Goal: Task Accomplishment & Management: Manage account settings

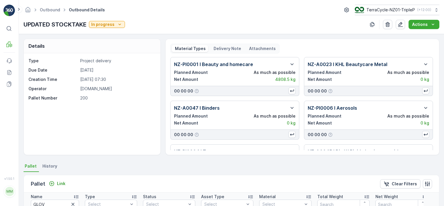
scroll to position [99, 0]
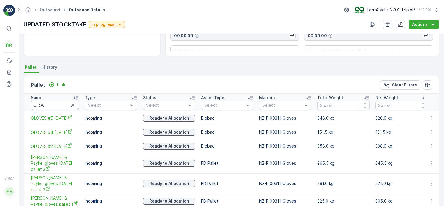
click at [47, 108] on input "GLOV" at bounding box center [55, 105] width 48 height 9
click at [65, 81] on div "Pallet Link" at bounding box center [49, 85] width 37 height 8
click at [61, 84] on p "Link" at bounding box center [61, 85] width 8 height 6
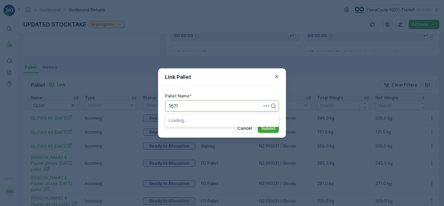
type input "16798"
click at [203, 118] on div "Pallet #16798" at bounding box center [222, 119] width 107 height 5
click at [269, 130] on p "Submit" at bounding box center [268, 128] width 14 height 6
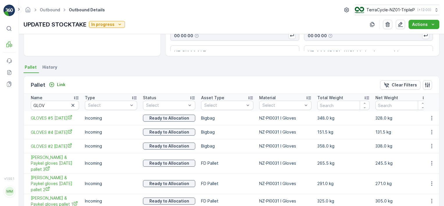
click at [62, 87] on div "Link" at bounding box center [57, 84] width 21 height 7
click at [62, 85] on p "Link" at bounding box center [61, 85] width 8 height 6
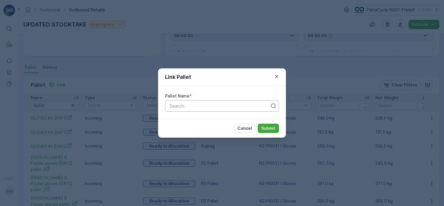
click at [184, 106] on div at bounding box center [220, 105] width 102 height 5
type input "225"
click at [192, 62] on div "Link Pallet Pallet Name * option , selected. Select is focused ,type to refine …" at bounding box center [222, 103] width 444 height 206
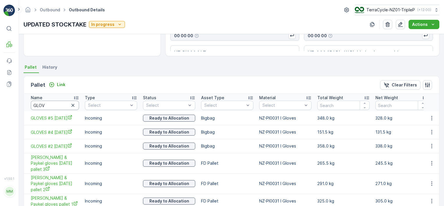
click at [50, 105] on input "GLOV" at bounding box center [55, 105] width 48 height 9
type input "221"
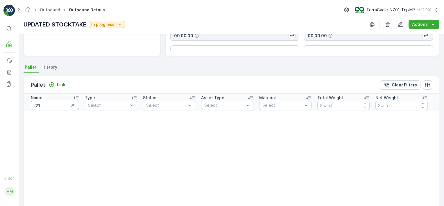
click at [56, 106] on input "221" at bounding box center [55, 105] width 48 height 9
click at [64, 82] on p "Link" at bounding box center [61, 85] width 8 height 6
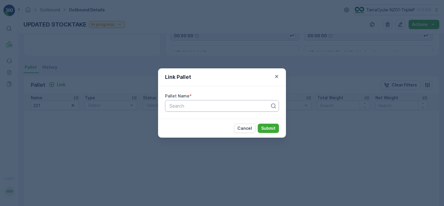
click at [184, 103] on div at bounding box center [220, 105] width 102 height 5
type input "221"
click at [204, 129] on span "Pallet_NZ01 #221" at bounding box center [187, 129] width 37 height 5
click at [271, 131] on p "Submit" at bounding box center [268, 128] width 14 height 6
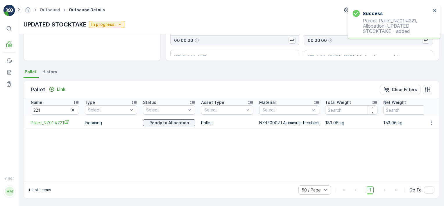
scroll to position [94, 0]
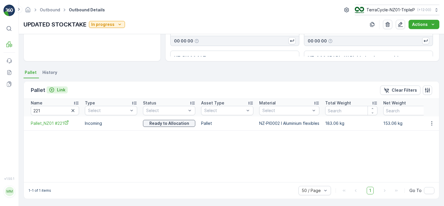
click at [58, 89] on p "Link" at bounding box center [61, 90] width 8 height 6
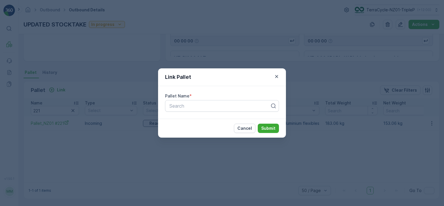
click at [164, 104] on div "Pallet Name * Search" at bounding box center [222, 102] width 128 height 33
click at [173, 106] on div at bounding box center [220, 105] width 102 height 5
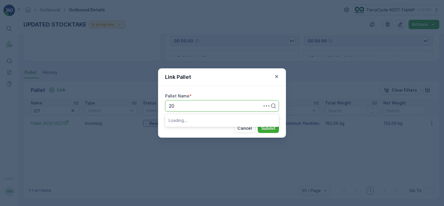
type input "203"
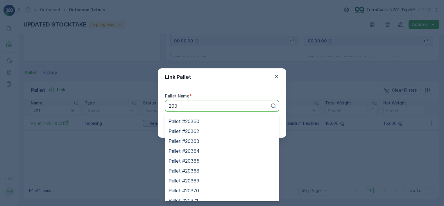
scroll to position [192, 0]
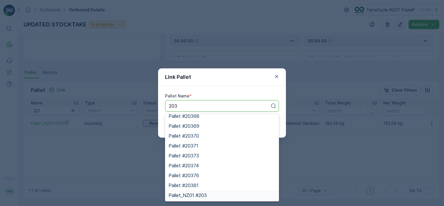
click at [223, 193] on div "Pallet_NZ01 #203" at bounding box center [222, 194] width 107 height 5
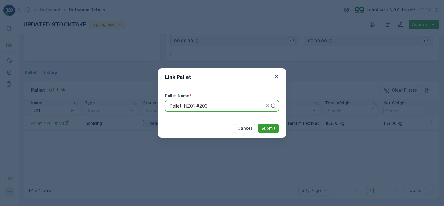
click at [268, 127] on p "Submit" at bounding box center [268, 128] width 14 height 6
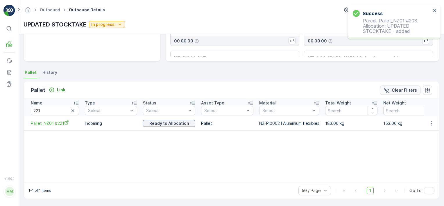
click at [407, 94] on button "Clear Filters" at bounding box center [400, 89] width 40 height 9
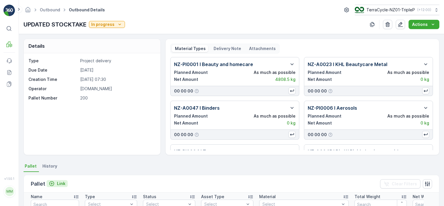
click at [59, 181] on p "Link" at bounding box center [61, 184] width 8 height 6
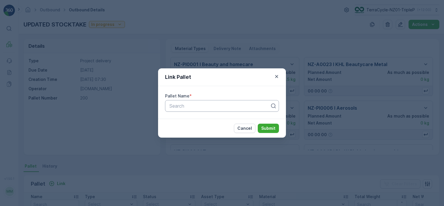
click at [223, 108] on div at bounding box center [220, 105] width 102 height 5
type input "18"
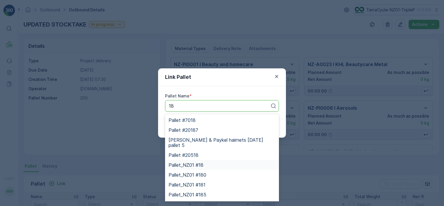
click at [215, 162] on div "Pallet_NZ01 #18" at bounding box center [222, 164] width 107 height 5
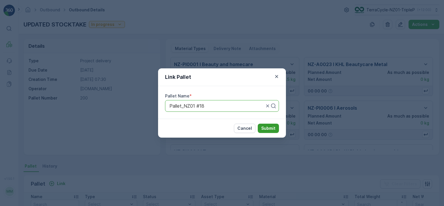
click at [266, 128] on p "Submit" at bounding box center [268, 128] width 14 height 6
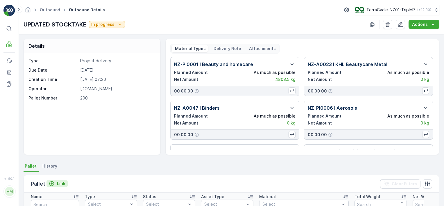
click at [60, 181] on p "Link" at bounding box center [61, 184] width 8 height 6
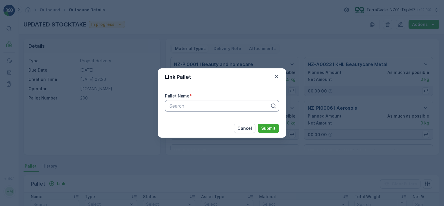
click at [189, 105] on div at bounding box center [220, 105] width 102 height 5
type input "20656"
click at [208, 122] on div "Pallet #20656" at bounding box center [222, 119] width 107 height 5
click at [265, 128] on p "Submit" at bounding box center [268, 128] width 14 height 6
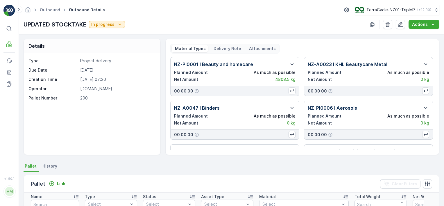
scroll to position [97, 0]
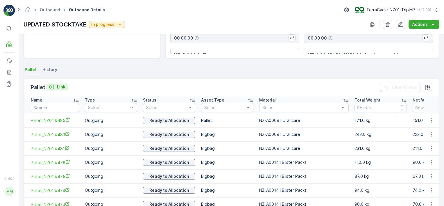
click at [56, 86] on div "Link" at bounding box center [57, 87] width 17 height 6
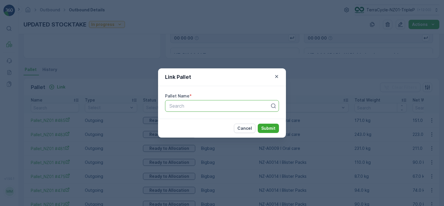
click at [194, 105] on div at bounding box center [220, 105] width 102 height 5
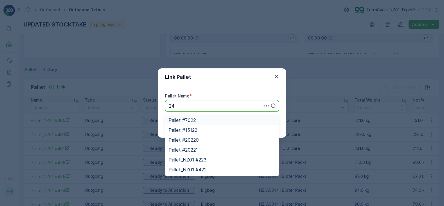
type input "240"
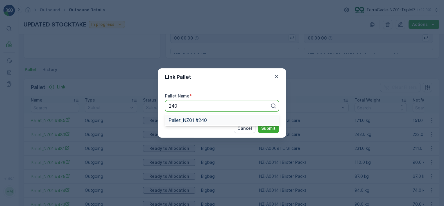
click at [221, 119] on div "Pallet_NZ01 #240" at bounding box center [222, 119] width 107 height 5
click at [265, 130] on p "Submit" at bounding box center [268, 128] width 14 height 6
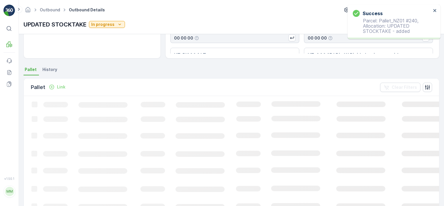
click at [57, 86] on p "Link" at bounding box center [61, 87] width 8 height 6
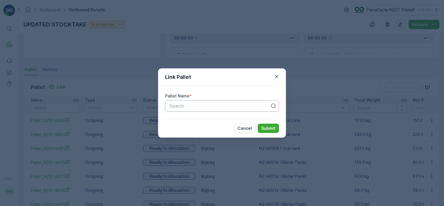
click at [183, 110] on div "Search" at bounding box center [222, 106] width 114 height 12
type input "272"
click at [220, 130] on div "Pallet_NZ01 #272" at bounding box center [222, 129] width 107 height 5
click at [267, 129] on p "Submit" at bounding box center [268, 128] width 14 height 6
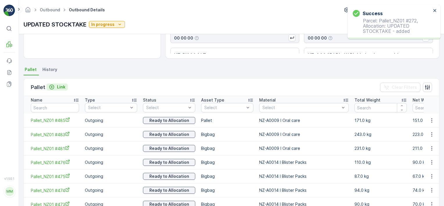
click at [59, 86] on p "Link" at bounding box center [61, 87] width 8 height 6
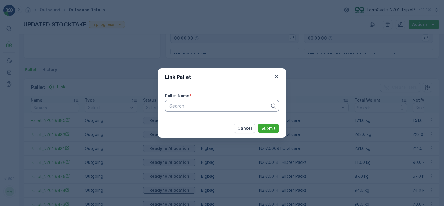
click at [171, 106] on div at bounding box center [220, 105] width 102 height 5
type input "263"
click at [217, 130] on div "Pallet_NZ01 #263" at bounding box center [222, 129] width 107 height 5
click at [266, 127] on p "Submit" at bounding box center [268, 128] width 14 height 6
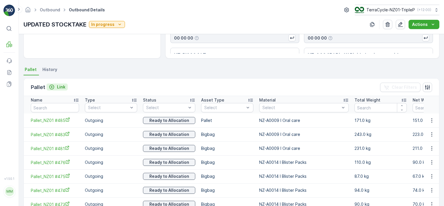
click at [58, 89] on p "Link" at bounding box center [61, 87] width 8 height 6
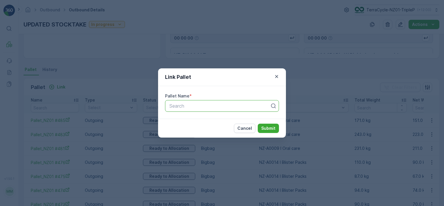
click at [204, 105] on div at bounding box center [220, 105] width 102 height 5
type input "244"
click at [221, 132] on div "Pallet_NZ01 #244" at bounding box center [222, 129] width 107 height 5
click at [263, 132] on button "Submit" at bounding box center [268, 128] width 21 height 9
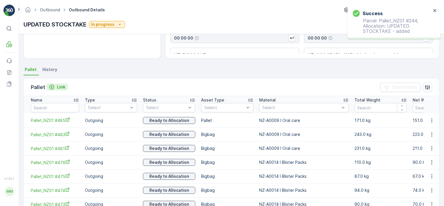
click at [62, 86] on p "Link" at bounding box center [61, 87] width 8 height 6
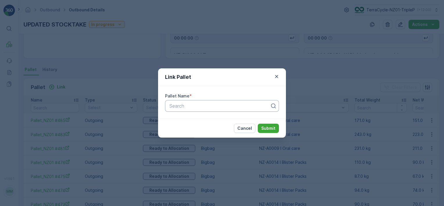
click at [177, 109] on div "Search" at bounding box center [222, 106] width 114 height 12
type input "15361"
click at [222, 123] on div "Pallet #15361" at bounding box center [222, 120] width 114 height 10
click at [267, 131] on p "Submit" at bounding box center [268, 128] width 14 height 6
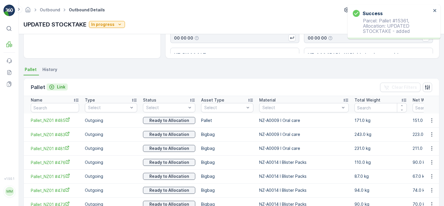
click at [62, 87] on p "Link" at bounding box center [61, 87] width 8 height 6
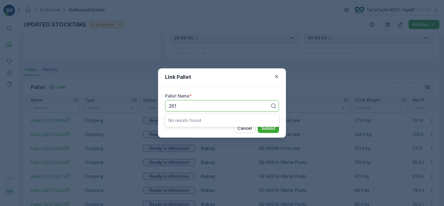
type input "261"
click at [208, 145] on div "Link Pallet Pallet Name * Use Up and Down to choose options, press Enter to sel…" at bounding box center [222, 103] width 444 height 206
click at [193, 106] on div at bounding box center [220, 105] width 102 height 5
click at [59, 121] on div "Link Pallet Pallet Name * Use Up and Down to choose options, press Enter to sel…" at bounding box center [222, 103] width 444 height 206
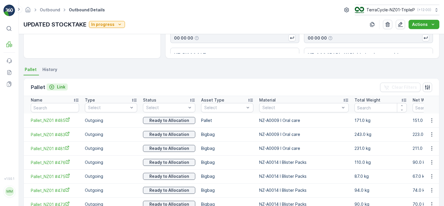
click at [56, 85] on div "Link" at bounding box center [57, 87] width 17 height 6
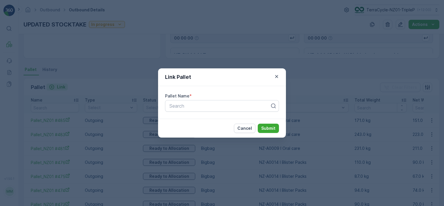
click at [173, 108] on div at bounding box center [220, 105] width 102 height 5
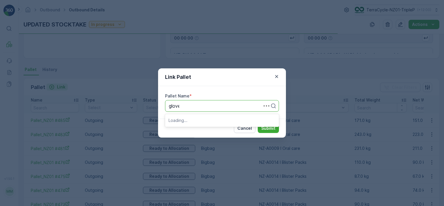
type input "gloves"
click at [236, 119] on span "FD Fisher & Paykel gloves pallet 4" at bounding box center [215, 119] width 92 height 5
click at [264, 128] on p "Submit" at bounding box center [268, 128] width 14 height 6
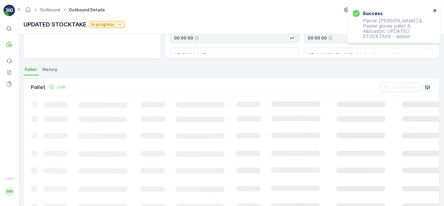
click at [435, 10] on icon "close" at bounding box center [434, 10] width 3 height 3
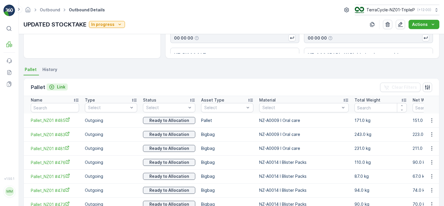
click at [50, 84] on icon "Link" at bounding box center [52, 87] width 6 height 6
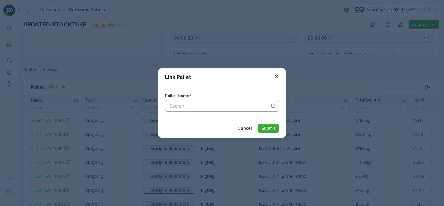
click at [194, 106] on div at bounding box center [220, 105] width 102 height 5
type input "216"
click at [211, 133] on div "Pallet_NZ01 #216" at bounding box center [222, 130] width 114 height 10
click at [270, 124] on button "Submit" at bounding box center [268, 128] width 21 height 9
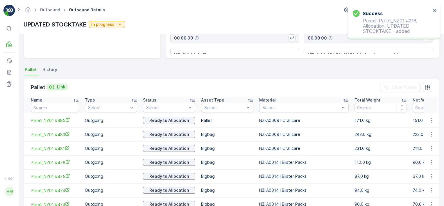
click at [62, 87] on p "Link" at bounding box center [61, 87] width 8 height 6
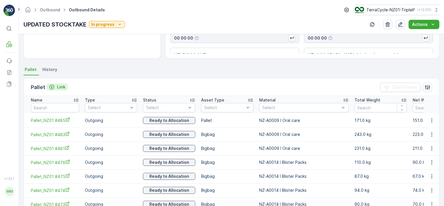
click at [58, 86] on p "Link" at bounding box center [61, 87] width 8 height 6
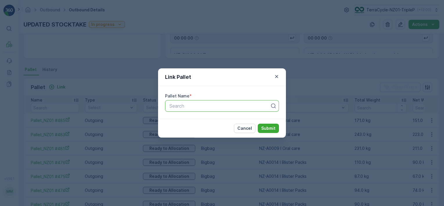
click at [187, 105] on div at bounding box center [220, 105] width 102 height 5
type input "1"
type input "209"
click at [212, 121] on div "Pallet_NZ01 #209" at bounding box center [222, 119] width 107 height 5
click at [262, 128] on p "Submit" at bounding box center [268, 128] width 14 height 6
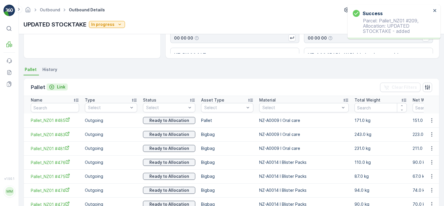
click at [57, 85] on p "Link" at bounding box center [61, 87] width 8 height 6
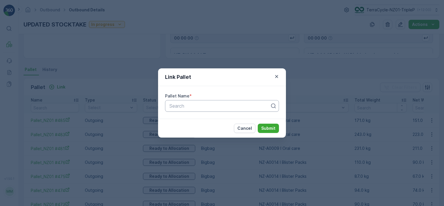
click at [177, 106] on div at bounding box center [220, 105] width 102 height 5
type input "238"
click at [210, 132] on div "Pallet_NZ01 #238" at bounding box center [222, 129] width 107 height 5
click at [265, 129] on p "Submit" at bounding box center [268, 128] width 14 height 6
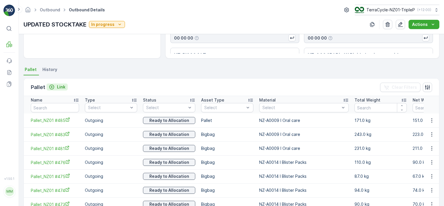
click at [60, 88] on p "Link" at bounding box center [61, 87] width 8 height 6
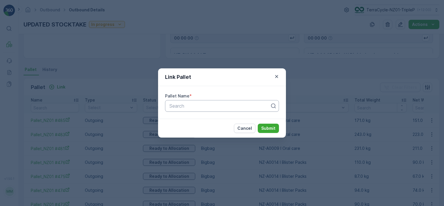
click at [200, 106] on div at bounding box center [220, 105] width 102 height 5
type input "216"
click at [134, 37] on div "Link Pallet Pallet Name * 1 result available for search term 216. Use Up and Do…" at bounding box center [222, 103] width 444 height 206
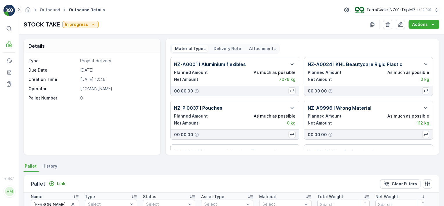
scroll to position [135, 0]
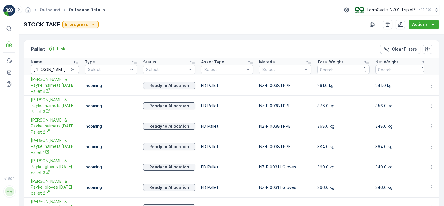
click at [58, 67] on input "[PERSON_NAME]" at bounding box center [55, 69] width 48 height 9
type input "FISHER67"
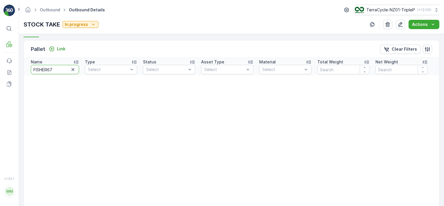
click at [64, 69] on input "FISHER67" at bounding box center [55, 69] width 48 height 9
type input "16798"
click at [50, 65] on input "16798" at bounding box center [55, 69] width 48 height 9
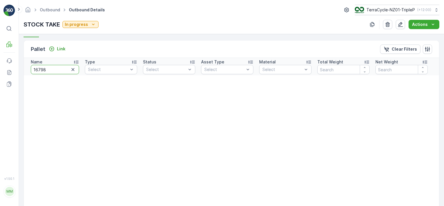
click at [50, 65] on input "16798" at bounding box center [55, 69] width 48 height 9
type input "225"
click at [48, 69] on input "225" at bounding box center [55, 69] width 48 height 9
type input "221"
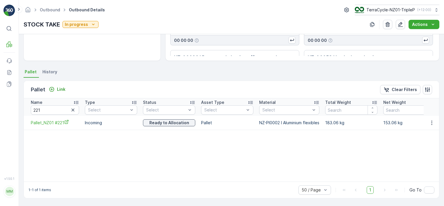
scroll to position [94, 0]
click at [431, 122] on icon "button" at bounding box center [432, 123] width 6 height 6
click at [425, 143] on span "Unlink Pallet" at bounding box center [420, 142] width 24 height 6
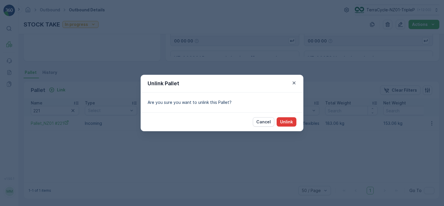
click at [292, 122] on p "Unlink" at bounding box center [286, 122] width 13 height 6
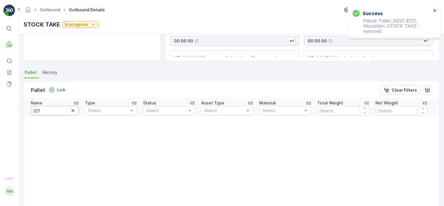
click at [57, 110] on input "221" at bounding box center [55, 110] width 48 height 9
type input "203"
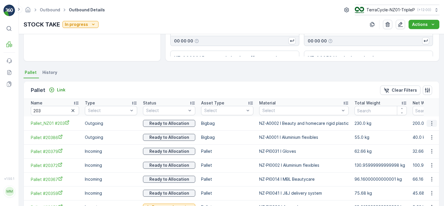
click at [430, 124] on icon "button" at bounding box center [432, 123] width 6 height 6
click at [427, 143] on span "Unlink Pallet" at bounding box center [420, 142] width 24 height 6
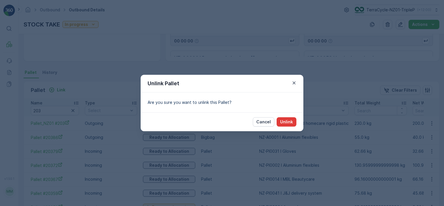
click at [291, 123] on p "Unlink" at bounding box center [286, 122] width 13 height 6
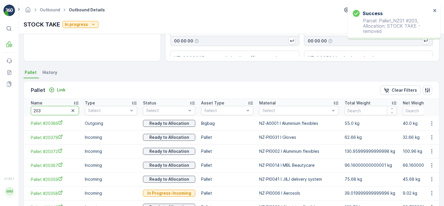
click at [61, 109] on input "203" at bounding box center [55, 110] width 48 height 9
type input "18"
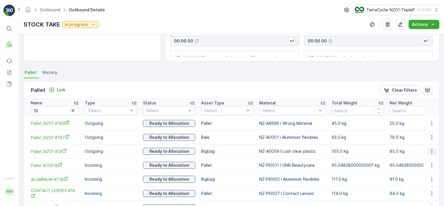
click at [431, 152] on icon "button" at bounding box center [431, 151] width 1 height 4
click at [423, 172] on span "Unlink Pallet" at bounding box center [420, 170] width 24 height 6
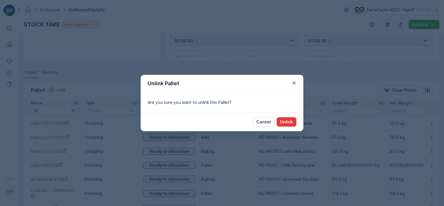
click at [292, 121] on p "Unlink" at bounding box center [286, 122] width 13 height 6
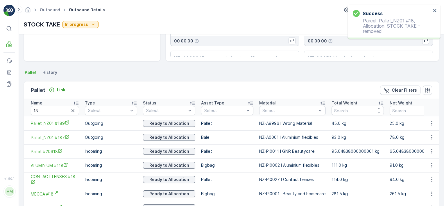
click at [431, 135] on icon "button" at bounding box center [431, 137] width 1 height 4
click at [430, 154] on span "Unlink Pallet" at bounding box center [420, 156] width 24 height 6
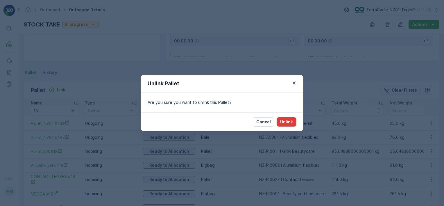
click at [293, 122] on button "Unlink" at bounding box center [287, 121] width 20 height 9
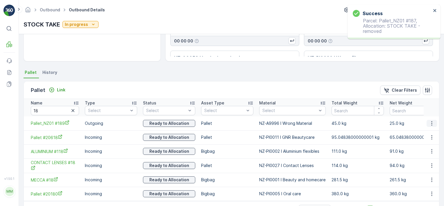
click at [433, 124] on icon "button" at bounding box center [432, 123] width 6 height 6
click at [426, 141] on span "Unlink Pallet" at bounding box center [420, 142] width 24 height 6
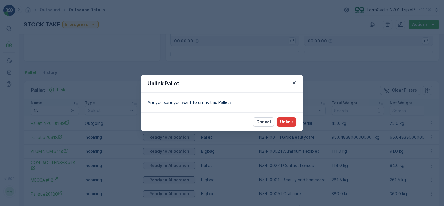
click at [291, 124] on p "Unlink" at bounding box center [286, 122] width 13 height 6
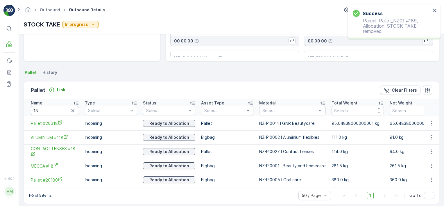
click at [53, 107] on input "18" at bounding box center [55, 110] width 48 height 9
type input "206"
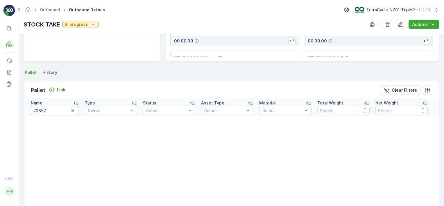
click at [57, 111] on input "20657" at bounding box center [55, 110] width 48 height 9
type input "20656"
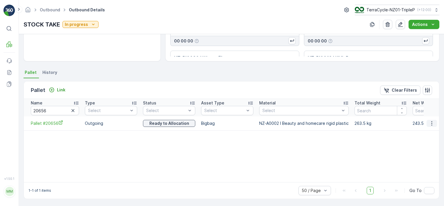
click at [431, 123] on icon "button" at bounding box center [432, 123] width 6 height 6
click at [427, 141] on span "Unlink Pallet" at bounding box center [420, 142] width 24 height 6
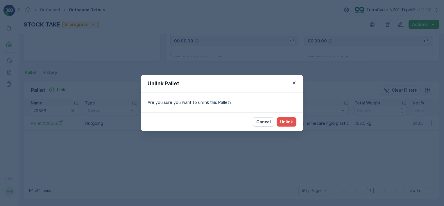
click at [297, 120] on div "Cancel Unlink" at bounding box center [222, 121] width 163 height 19
click at [290, 122] on p "Unlink" at bounding box center [286, 122] width 13 height 6
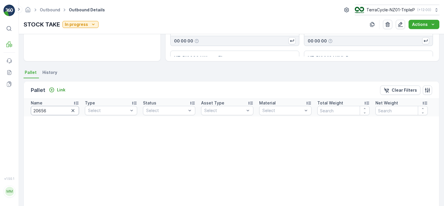
click at [50, 110] on input "20656" at bounding box center [55, 110] width 48 height 9
type input "2"
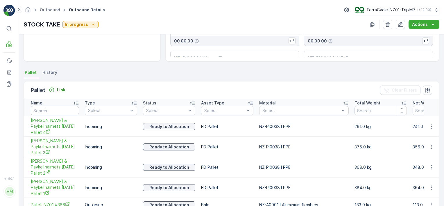
click at [50, 110] on input "text" at bounding box center [55, 110] width 48 height 9
type input "222"
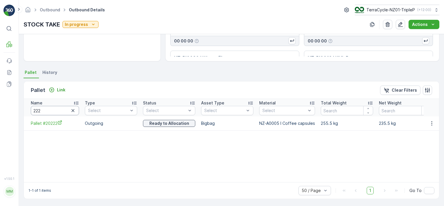
click at [50, 110] on input "222" at bounding box center [55, 110] width 48 height 9
type input "240"
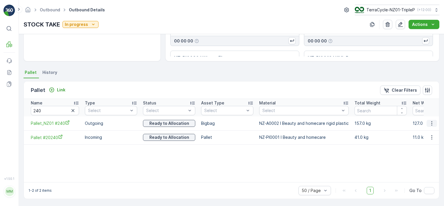
click at [431, 124] on icon "button" at bounding box center [431, 123] width 1 height 4
click at [426, 144] on span "Unlink Pallet" at bounding box center [420, 142] width 24 height 6
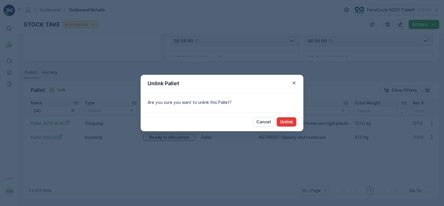
click at [290, 121] on p "Unlink" at bounding box center [286, 122] width 13 height 6
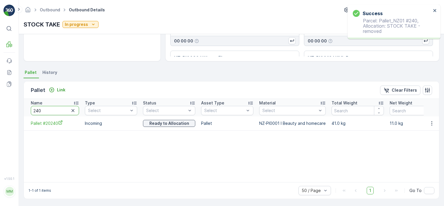
click at [49, 108] on input "240" at bounding box center [55, 110] width 48 height 9
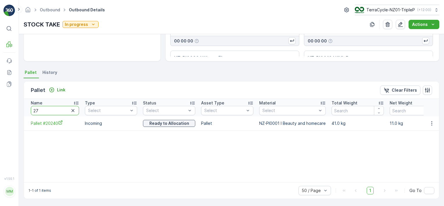
type input "272"
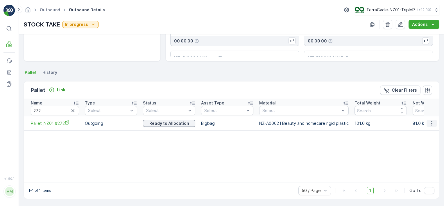
click at [430, 122] on icon "button" at bounding box center [432, 123] width 6 height 6
click at [425, 144] on span "Unlink Pallet" at bounding box center [420, 142] width 24 height 6
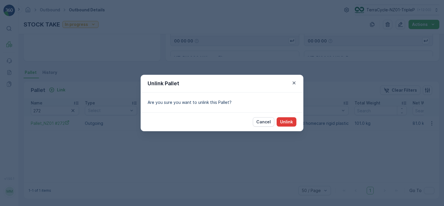
click at [290, 120] on p "Unlink" at bounding box center [286, 122] width 13 height 6
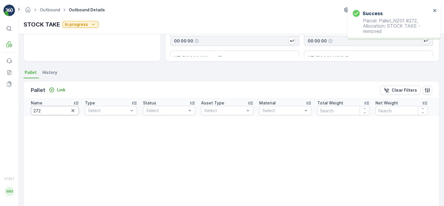
click at [53, 111] on input "272" at bounding box center [55, 110] width 48 height 9
type input "263"
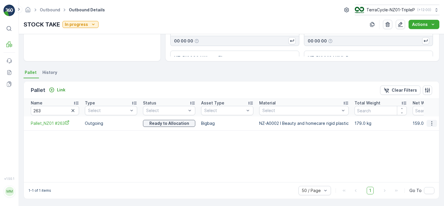
click at [434, 122] on button "button" at bounding box center [432, 123] width 10 height 7
click at [436, 142] on div "Unlink Pallet" at bounding box center [425, 142] width 38 height 8
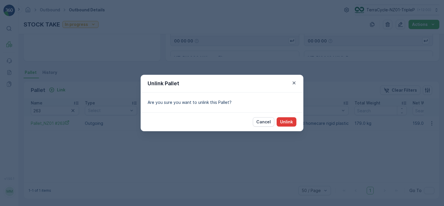
click at [287, 123] on p "Unlink" at bounding box center [286, 122] width 13 height 6
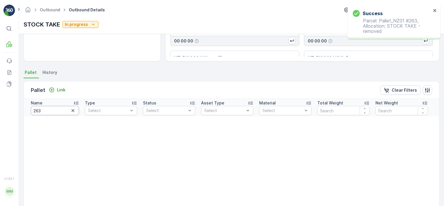
click at [52, 111] on input "263" at bounding box center [55, 110] width 48 height 9
type input "244"
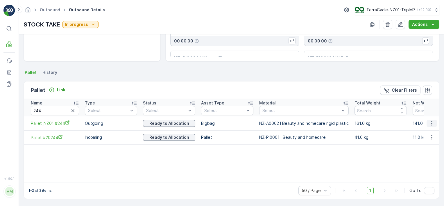
click at [429, 123] on icon "button" at bounding box center [432, 123] width 6 height 6
click at [429, 144] on span "Unlink Pallet" at bounding box center [420, 142] width 24 height 6
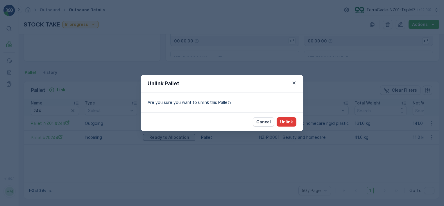
click at [294, 124] on button "Unlink" at bounding box center [287, 121] width 20 height 9
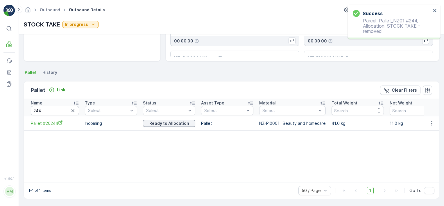
click at [53, 113] on input "244" at bounding box center [55, 110] width 48 height 9
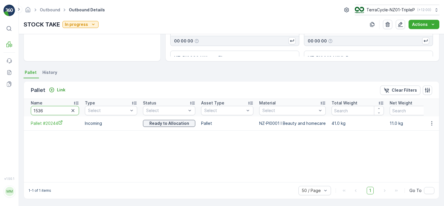
type input "15361"
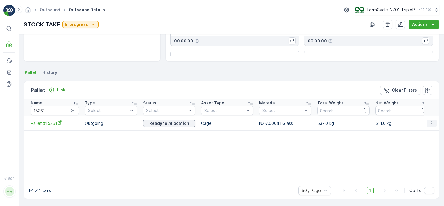
click at [432, 123] on icon "button" at bounding box center [432, 123] width 6 height 6
click at [421, 144] on span "Unlink Pallet" at bounding box center [420, 142] width 24 height 6
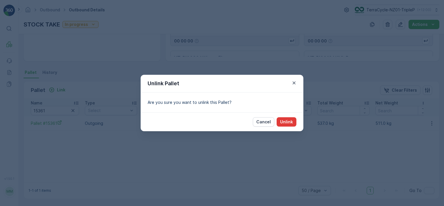
click at [290, 123] on p "Unlink" at bounding box center [286, 122] width 13 height 6
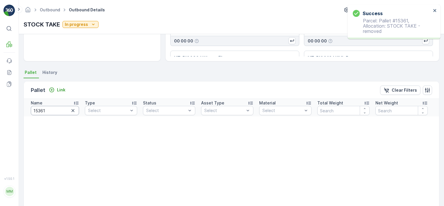
click at [50, 110] on input "15361" at bounding box center [55, 110] width 48 height 9
type input "216"
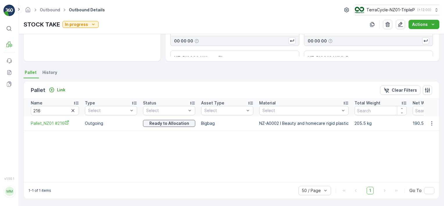
click at [431, 127] on td at bounding box center [432, 123] width 16 height 14
click at [431, 125] on icon "button" at bounding box center [432, 123] width 6 height 6
click at [430, 142] on span "Unlink Pallet" at bounding box center [420, 142] width 24 height 6
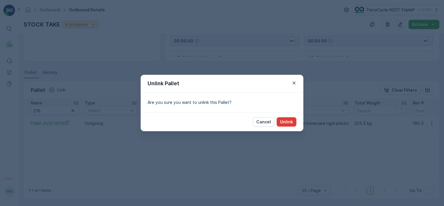
click at [290, 122] on p "Unlink" at bounding box center [286, 122] width 13 height 6
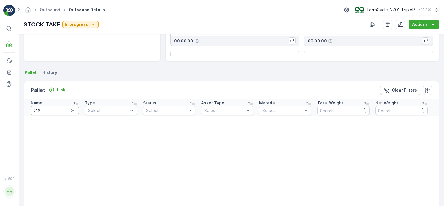
click at [45, 110] on input "216" at bounding box center [55, 110] width 48 height 9
type input "209"
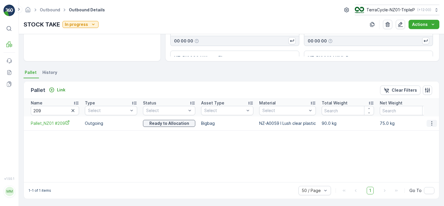
click at [433, 123] on icon "button" at bounding box center [432, 123] width 6 height 6
click at [425, 142] on span "Unlink Pallet" at bounding box center [420, 142] width 24 height 6
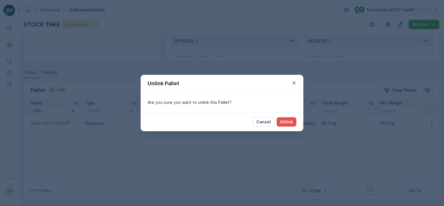
click at [297, 125] on div "Cancel Unlink" at bounding box center [222, 121] width 163 height 19
click at [295, 125] on button "Unlink" at bounding box center [287, 121] width 20 height 9
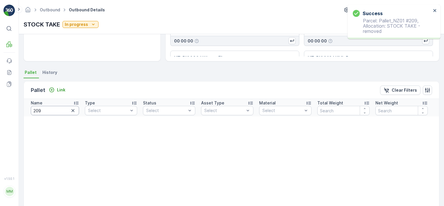
click at [49, 114] on input "209" at bounding box center [55, 110] width 48 height 9
type input "238"
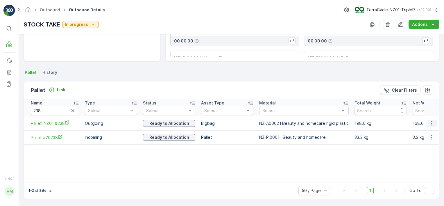
click at [432, 122] on icon "button" at bounding box center [432, 123] width 6 height 6
click at [418, 145] on span "Unlink Pallet" at bounding box center [420, 142] width 24 height 6
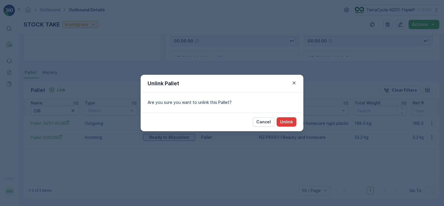
click at [291, 123] on p "Unlink" at bounding box center [286, 122] width 13 height 6
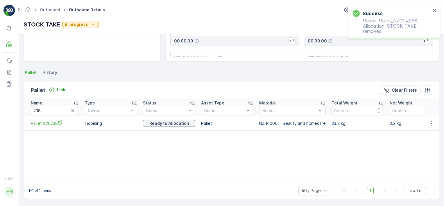
click at [52, 110] on input "238" at bounding box center [55, 110] width 48 height 9
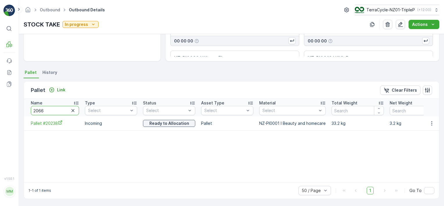
type input "20668"
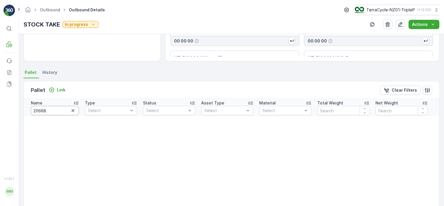
click at [53, 110] on input "20668" at bounding box center [55, 110] width 48 height 9
type input "20681"
click at [52, 112] on input "20681" at bounding box center [55, 110] width 48 height 9
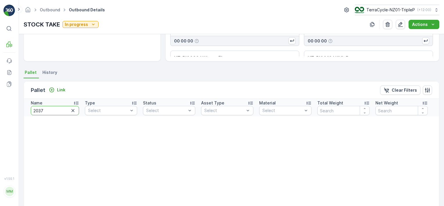
type input "20378"
click at [51, 109] on input "20378" at bounding box center [55, 110] width 48 height 9
type input "20326"
click at [53, 110] on input "20326" at bounding box center [55, 110] width 48 height 9
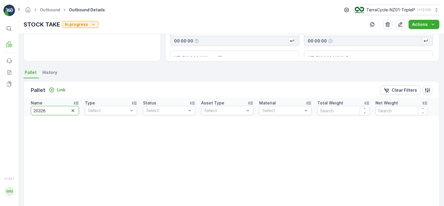
click at [53, 110] on input "20326" at bounding box center [55, 110] width 48 height 9
type input "216"
click at [48, 110] on input "216" at bounding box center [55, 110] width 48 height 9
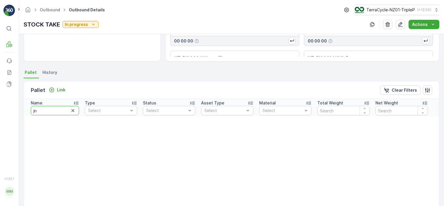
type input "jnr"
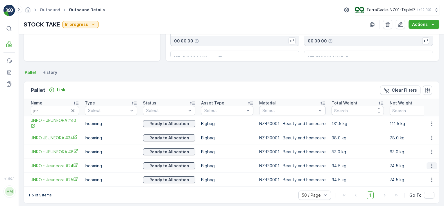
click at [430, 166] on icon "button" at bounding box center [432, 166] width 6 height 6
click at [425, 188] on ul "See More Details Unlink Pallet" at bounding box center [425, 179] width 41 height 21
click at [424, 182] on span "Unlink Pallet" at bounding box center [420, 185] width 24 height 6
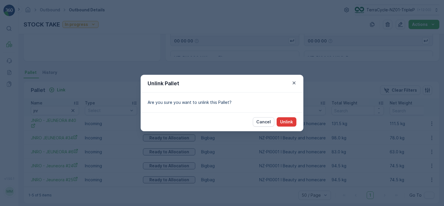
click at [292, 121] on p "Unlink" at bounding box center [286, 122] width 13 height 6
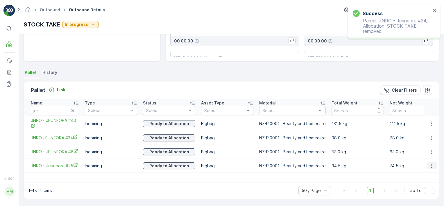
click at [431, 163] on icon "button" at bounding box center [431, 165] width 1 height 4
click at [418, 186] on span "Unlink Pallet" at bounding box center [420, 185] width 24 height 6
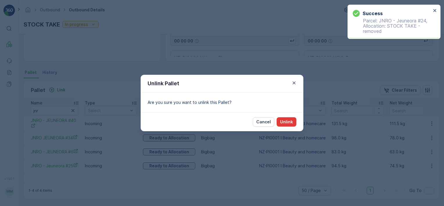
click at [288, 125] on button "Unlink" at bounding box center [287, 121] width 20 height 9
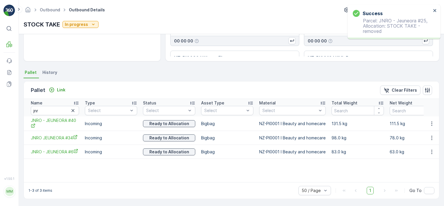
click at [431, 152] on icon "button" at bounding box center [432, 152] width 6 height 6
click at [418, 171] on span "Unlink Pallet" at bounding box center [420, 171] width 24 height 6
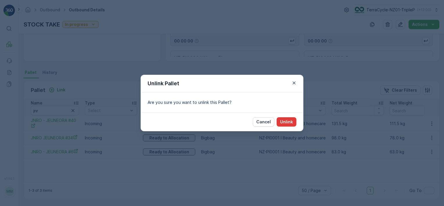
click at [288, 126] on button "Unlink" at bounding box center [287, 121] width 20 height 9
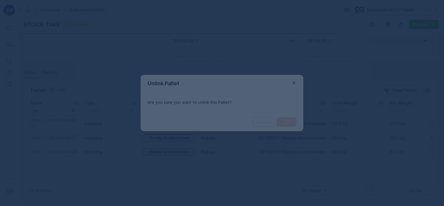
click at [290, 123] on div at bounding box center [222, 103] width 444 height 206
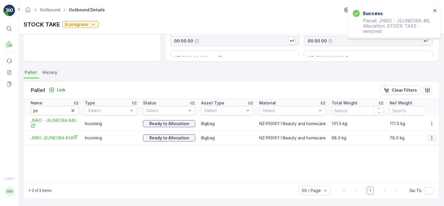
click at [431, 136] on icon "button" at bounding box center [432, 138] width 6 height 6
click at [419, 158] on span "Unlink Pallet" at bounding box center [420, 157] width 24 height 6
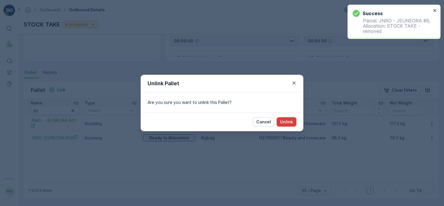
click at [289, 120] on p "Unlink" at bounding box center [286, 122] width 13 height 6
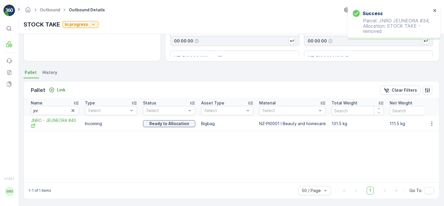
click at [431, 121] on icon "button" at bounding box center [431, 123] width 1 height 4
click at [413, 143] on span "Unlink Pallet" at bounding box center [420, 143] width 24 height 6
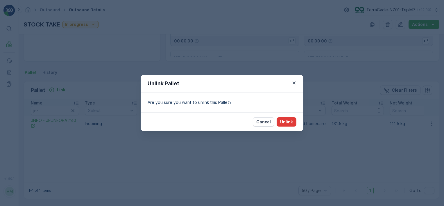
click at [284, 122] on p "Unlink" at bounding box center [286, 122] width 13 height 6
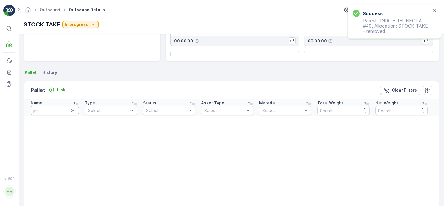
click at [45, 110] on input "jnr" at bounding box center [55, 110] width 48 height 9
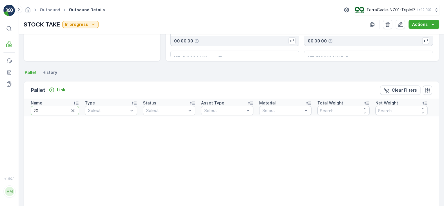
type input "204"
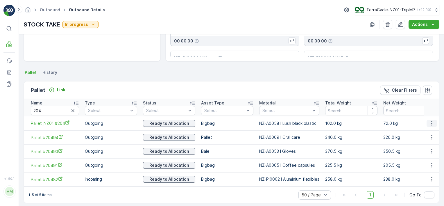
click at [431, 122] on icon "button" at bounding box center [432, 123] width 6 height 6
click at [428, 144] on span "Unlink Pallet" at bounding box center [420, 142] width 24 height 6
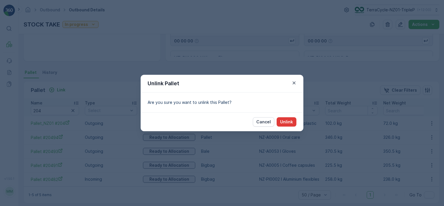
click at [290, 120] on p "Unlink" at bounding box center [286, 122] width 13 height 6
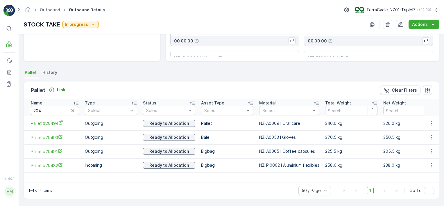
click at [55, 108] on input "204" at bounding box center [55, 110] width 48 height 9
type input "aluminium"
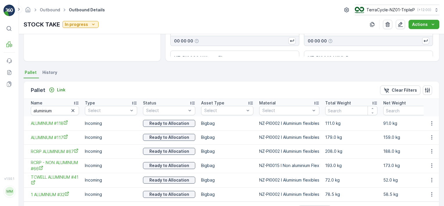
scroll to position [116, 0]
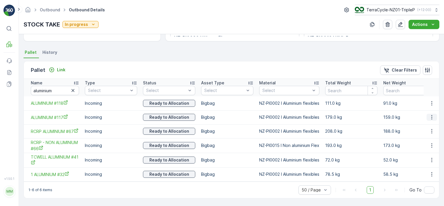
click at [430, 116] on icon "button" at bounding box center [432, 117] width 6 height 6
click at [421, 137] on div "Unlink Pallet" at bounding box center [425, 134] width 38 height 8
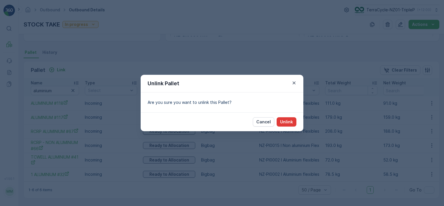
click at [289, 120] on p "Unlink" at bounding box center [286, 122] width 13 height 6
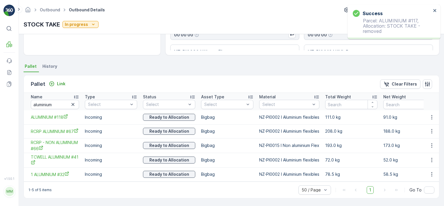
scroll to position [102, 0]
click at [431, 114] on icon "button" at bounding box center [432, 117] width 6 height 6
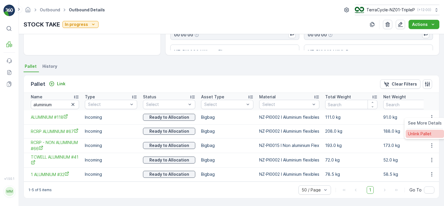
click at [426, 134] on span "Unlink Pallet" at bounding box center [420, 134] width 24 height 6
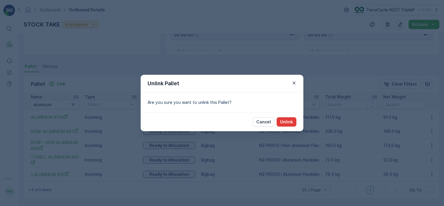
click at [283, 119] on p "Unlink" at bounding box center [286, 122] width 13 height 6
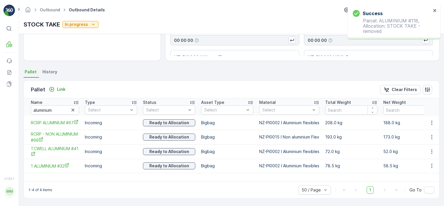
scroll to position [94, 0]
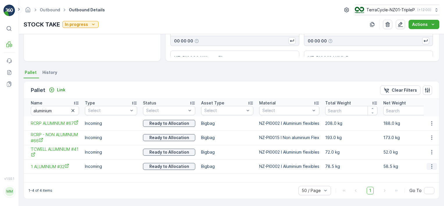
click at [431, 168] on icon "button" at bounding box center [432, 166] width 6 height 6
click at [419, 183] on span "Unlink Pallet" at bounding box center [420, 186] width 24 height 6
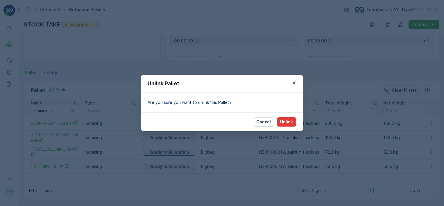
click at [287, 123] on p "Unlink" at bounding box center [286, 122] width 13 height 6
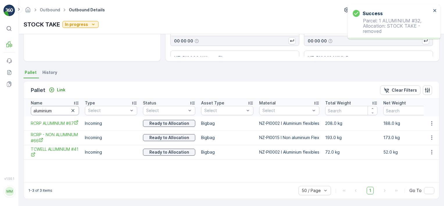
click at [58, 111] on input "aluminium" at bounding box center [55, 110] width 48 height 9
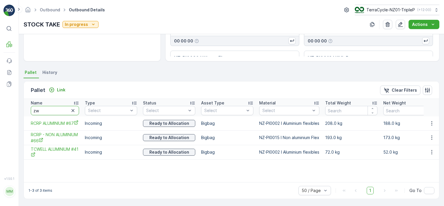
type input "zwb"
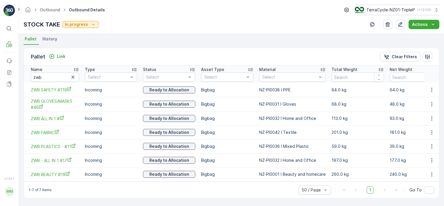
scroll to position [129, 0]
click at [433, 130] on icon "button" at bounding box center [432, 132] width 6 height 6
click at [423, 149] on span "Unlink Pallet" at bounding box center [420, 149] width 24 height 6
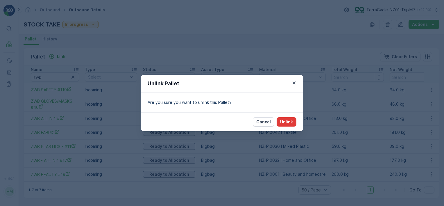
click at [284, 121] on p "Unlink" at bounding box center [286, 122] width 13 height 6
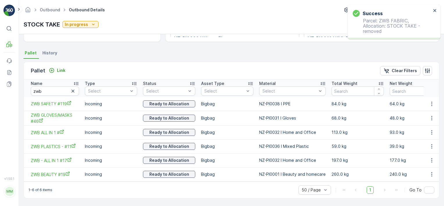
scroll to position [115, 0]
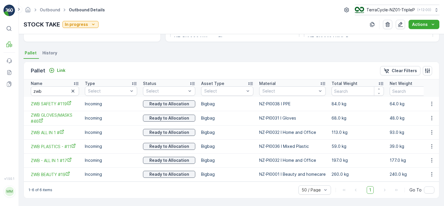
click at [123, 150] on td "Incoming" at bounding box center [111, 146] width 58 height 14
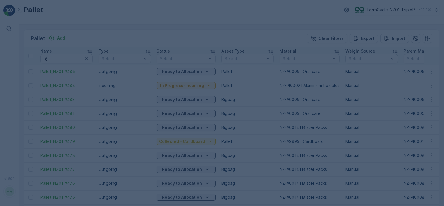
type input "18"
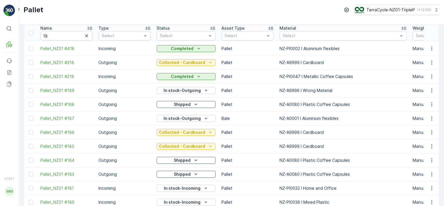
scroll to position [23, 0]
click at [187, 90] on p "In stock-Outgoing" at bounding box center [182, 90] width 37 height 6
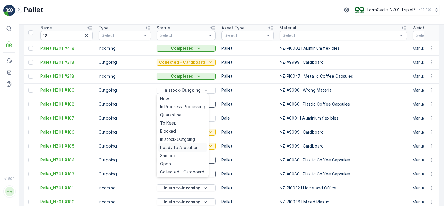
click at [179, 147] on span "Ready to Allocation" at bounding box center [179, 147] width 38 height 6
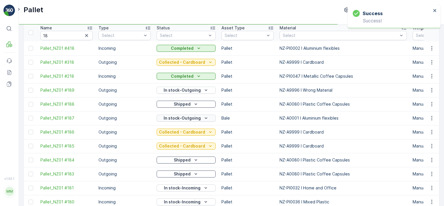
click at [192, 119] on p "In stock-Outgoing" at bounding box center [182, 118] width 37 height 6
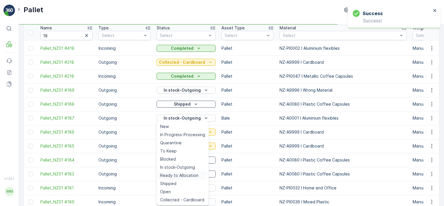
click at [175, 174] on span "Ready to Allocation" at bounding box center [179, 175] width 38 height 6
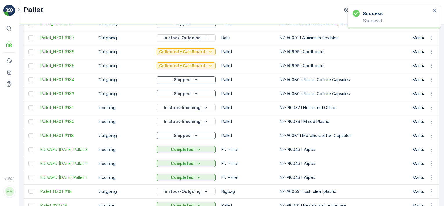
scroll to position [104, 0]
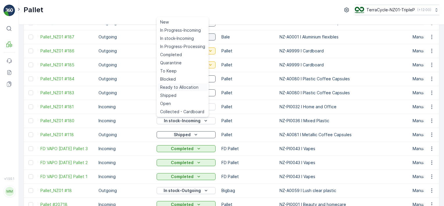
click at [194, 87] on span "Ready to Allocation" at bounding box center [179, 87] width 38 height 6
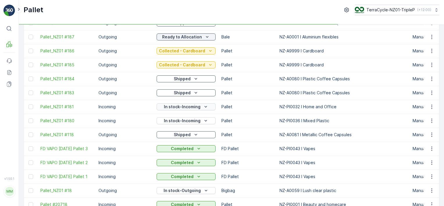
click at [192, 107] on p "In stock-Incoming" at bounding box center [182, 107] width 37 height 6
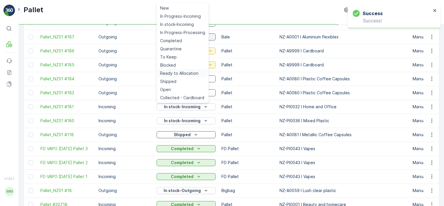
click at [189, 74] on span "Ready to Allocation" at bounding box center [179, 73] width 38 height 6
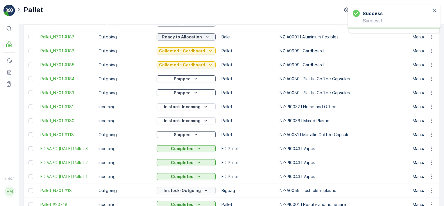
click at [174, 192] on p "In stock-Outgoing" at bounding box center [182, 191] width 37 height 6
click at [176, 190] on p "In stock-Outgoing" at bounding box center [182, 191] width 37 height 6
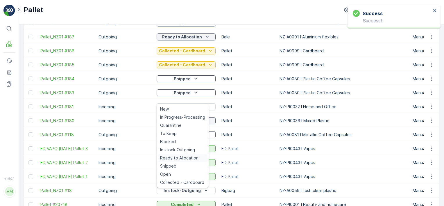
click at [178, 159] on span "Ready to Allocation" at bounding box center [179, 158] width 38 height 6
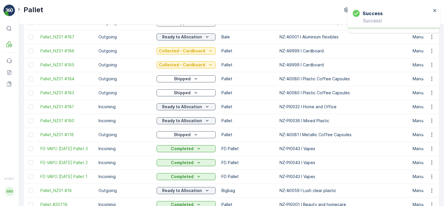
scroll to position [0, 0]
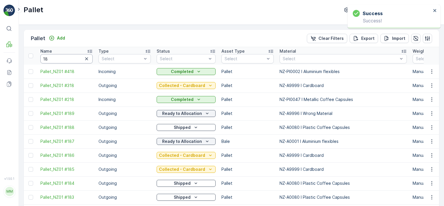
click at [59, 59] on input "18" at bounding box center [66, 58] width 52 height 9
type input "20656"
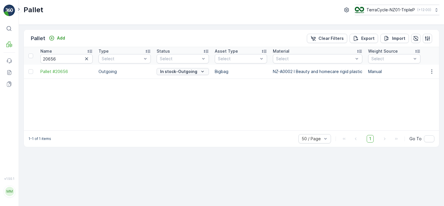
click at [169, 71] on p "In stock-Outgoing" at bounding box center [178, 72] width 37 height 6
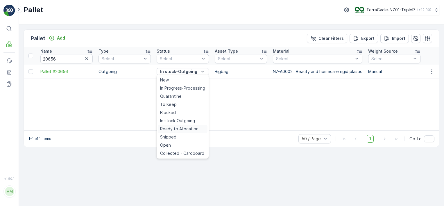
click at [186, 128] on span "Ready to Allocation" at bounding box center [179, 129] width 38 height 6
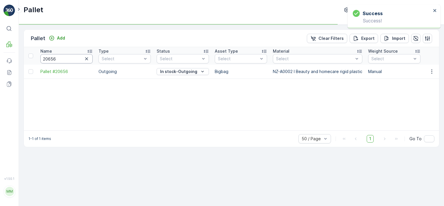
click at [65, 59] on input "20656" at bounding box center [66, 58] width 52 height 9
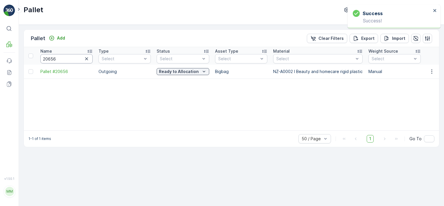
click at [65, 59] on input "20656" at bounding box center [66, 58] width 52 height 9
type input "20657"
click at [174, 72] on p "Ready to Allocation" at bounding box center [179, 72] width 40 height 6
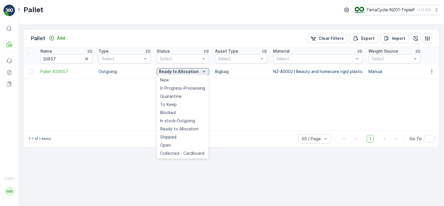
click at [176, 72] on p "Ready to Allocation" at bounding box center [179, 72] width 40 height 6
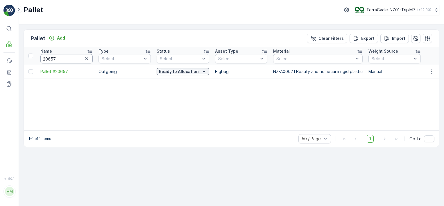
click at [54, 55] on input "20657" at bounding box center [66, 58] width 52 height 9
type input "222"
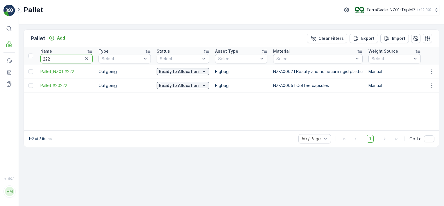
click at [64, 57] on input "222" at bounding box center [66, 58] width 52 height 9
type input "240"
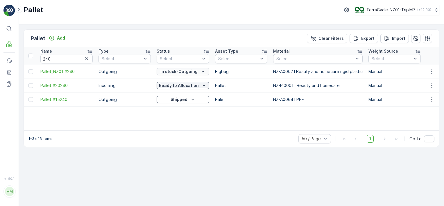
click at [167, 73] on p "In stock-Outgoing" at bounding box center [178, 72] width 37 height 6
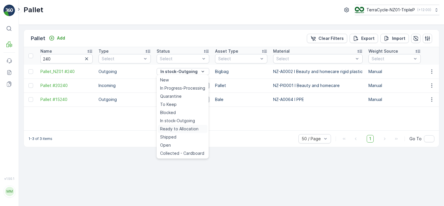
click at [188, 129] on span "Ready to Allocation" at bounding box center [179, 129] width 38 height 6
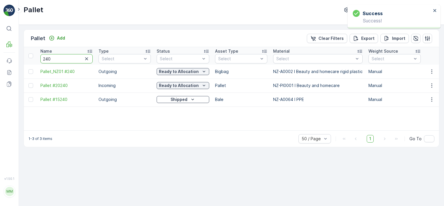
click at [58, 59] on input "240" at bounding box center [66, 58] width 52 height 9
type input "272"
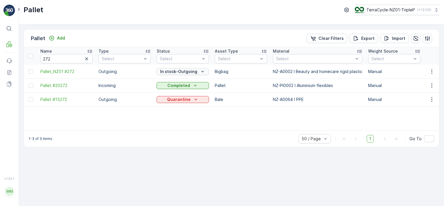
click at [175, 72] on p "In stock-Outgoing" at bounding box center [178, 72] width 37 height 6
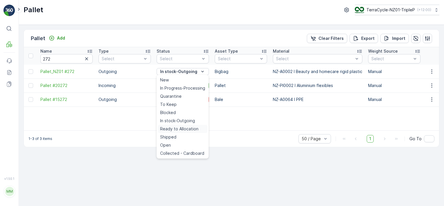
click at [183, 128] on span "Ready to Allocation" at bounding box center [179, 129] width 38 height 6
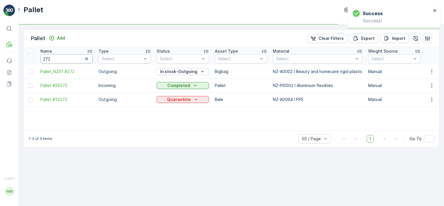
click at [72, 58] on input "272" at bounding box center [66, 58] width 52 height 9
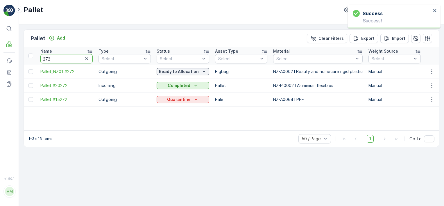
click at [65, 59] on input "272" at bounding box center [66, 58] width 52 height 9
type input "263"
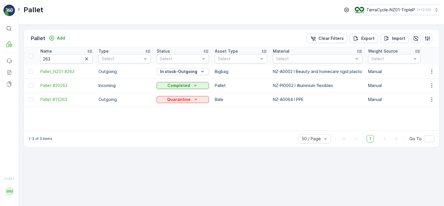
click at [180, 71] on p "In stock-Outgoing" at bounding box center [178, 72] width 37 height 6
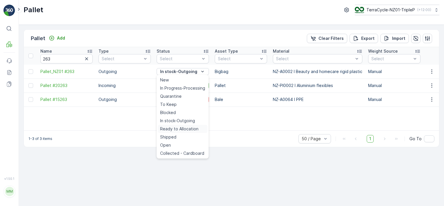
click at [180, 128] on span "Ready to Allocation" at bounding box center [179, 129] width 38 height 6
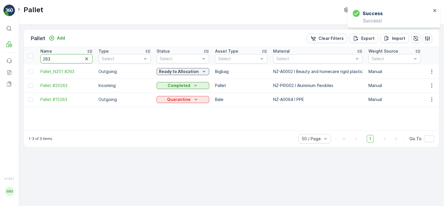
click at [55, 59] on input "263" at bounding box center [66, 58] width 52 height 9
type input "244"
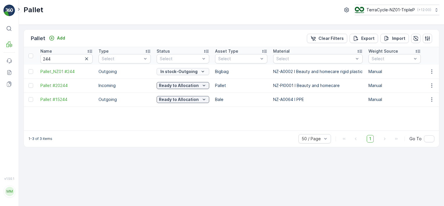
click at [171, 72] on p "In stock-Outgoing" at bounding box center [178, 72] width 37 height 6
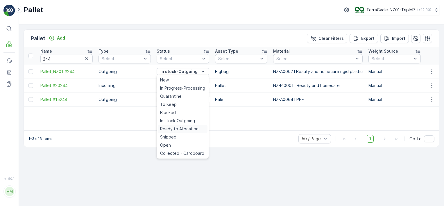
drag, startPoint x: 180, startPoint y: 121, endPoint x: 183, endPoint y: 131, distance: 10.7
click at [183, 131] on ul "New In Progress-Processing Quarantine To Keep Blocked In stock-Outgoing Ready t…" at bounding box center [183, 117] width 52 height 84
click at [183, 129] on span "Ready to Allocation" at bounding box center [179, 129] width 38 height 6
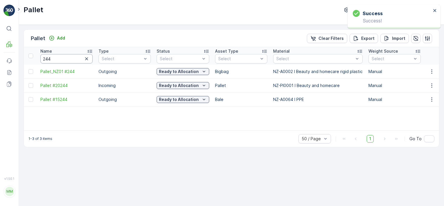
click at [62, 60] on input "244" at bounding box center [66, 58] width 52 height 9
type input "15361"
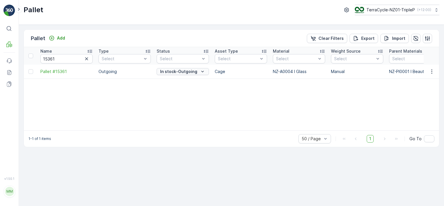
click at [182, 71] on p "In stock-Outgoing" at bounding box center [178, 72] width 37 height 6
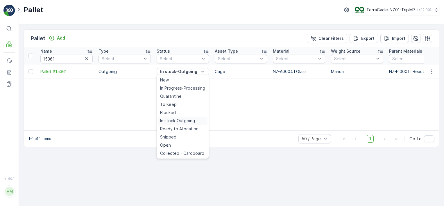
click at [183, 122] on span "In stock-Outgoing" at bounding box center [177, 121] width 35 height 6
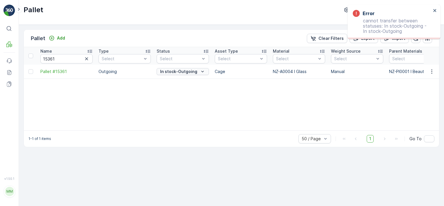
click at [189, 69] on p "In stock-Outgoing" at bounding box center [178, 72] width 37 height 6
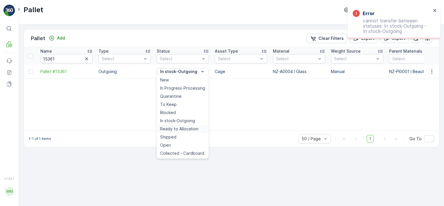
click at [186, 128] on span "Ready to Allocation" at bounding box center [179, 129] width 38 height 6
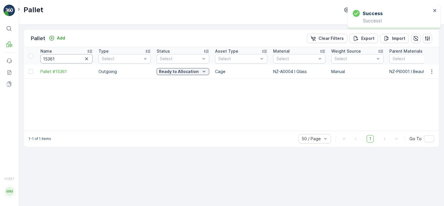
click at [60, 60] on input "15361" at bounding box center [66, 58] width 52 height 9
type input "216"
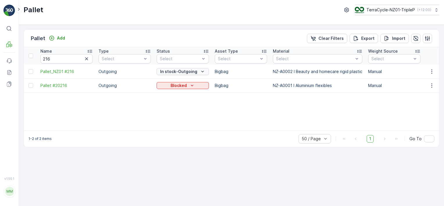
click at [175, 72] on p "In stock-Outgoing" at bounding box center [178, 72] width 37 height 6
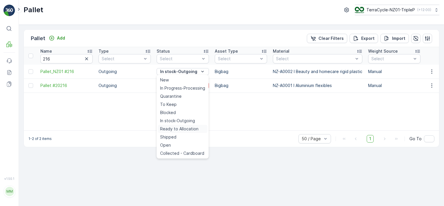
click at [187, 127] on span "Ready to Allocation" at bounding box center [179, 129] width 38 height 6
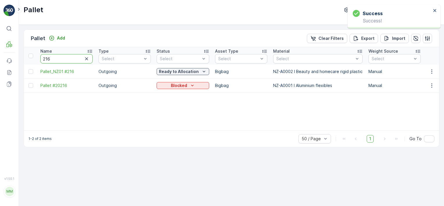
click at [57, 58] on input "216" at bounding box center [66, 58] width 52 height 9
type input "20657"
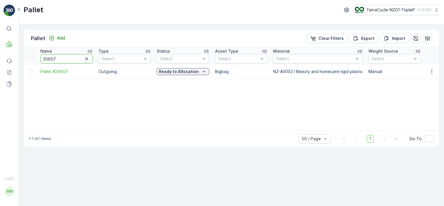
click at [57, 58] on input "20657" at bounding box center [66, 58] width 52 height 9
type input "209"
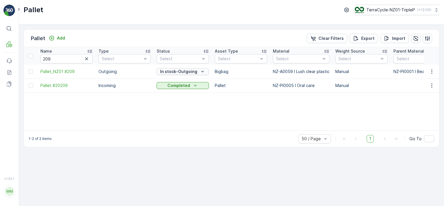
click at [171, 71] on p "In stock-Outgoing" at bounding box center [178, 72] width 37 height 6
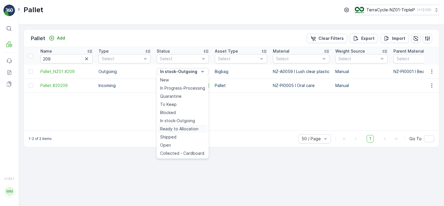
click at [181, 127] on span "Ready to Allocation" at bounding box center [179, 129] width 38 height 6
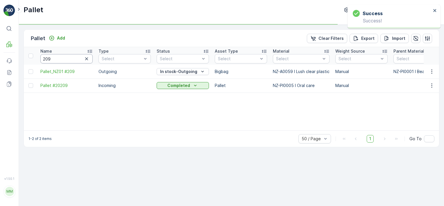
click at [77, 59] on input "209" at bounding box center [66, 58] width 52 height 9
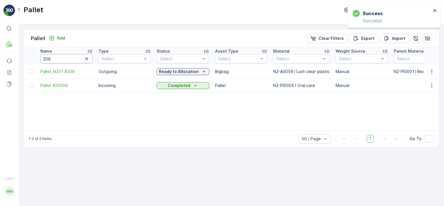
click at [59, 59] on input "209" at bounding box center [66, 58] width 52 height 9
type input "238"
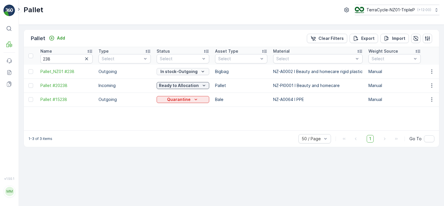
click at [190, 72] on p "In stock-Outgoing" at bounding box center [178, 72] width 37 height 6
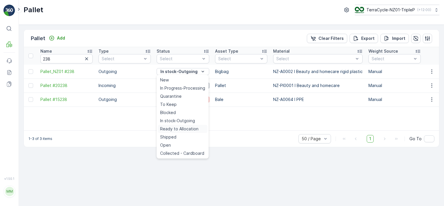
click at [183, 128] on span "Ready to Allocation" at bounding box center [179, 129] width 38 height 6
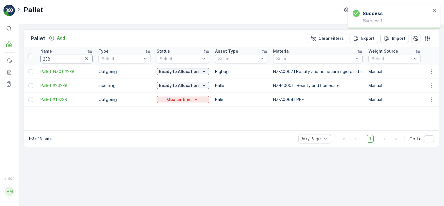
click at [71, 57] on input "238" at bounding box center [66, 58] width 52 height 9
type input "206668"
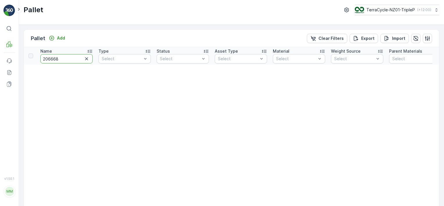
click at [71, 57] on input "206668" at bounding box center [66, 58] width 52 height 9
type input "20668"
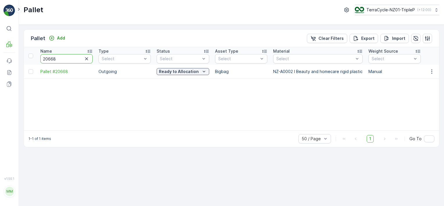
click at [66, 59] on input "20668" at bounding box center [66, 58] width 52 height 9
type input "20681"
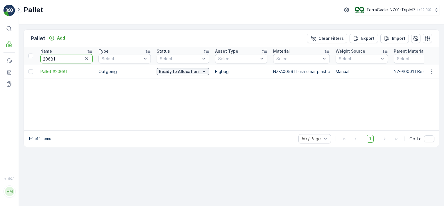
click at [69, 58] on input "20681" at bounding box center [66, 58] width 52 height 9
type input "20378"
click at [69, 58] on input "20378" at bounding box center [66, 58] width 52 height 9
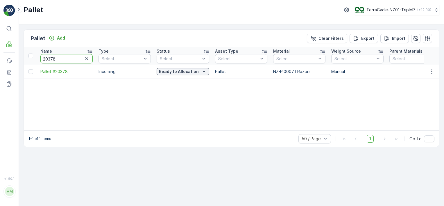
click at [69, 58] on input "20378" at bounding box center [66, 58] width 52 height 9
type input "20326"
click at [62, 59] on input "20326" at bounding box center [64, 58] width 52 height 9
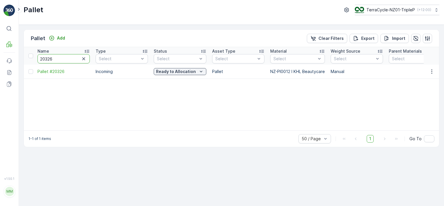
click at [62, 59] on input "20326" at bounding box center [64, 58] width 52 height 9
type input "216"
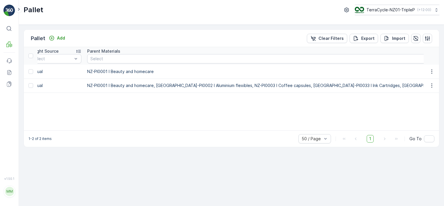
scroll to position [0, 299]
